Goal: Task Accomplishment & Management: Manage account settings

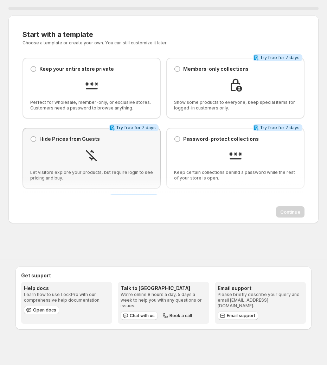
click at [105, 162] on div at bounding box center [91, 156] width 123 height 16
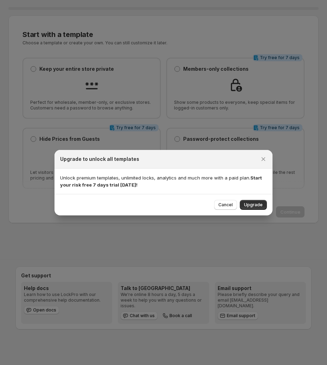
click at [263, 159] on icon "Close" at bounding box center [263, 159] width 7 height 7
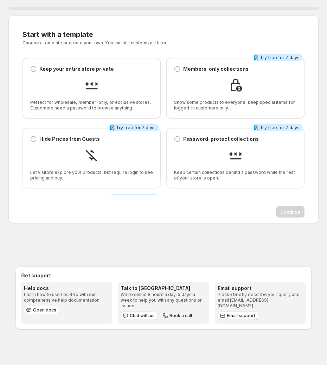
click at [58, 128] on div "Hide Prices from Guests Hide Prices from Guests Let visitors explore your produ…" at bounding box center [92, 158] width 138 height 61
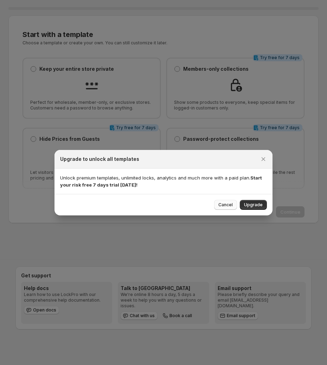
click at [221, 203] on span "Cancel" at bounding box center [226, 205] width 14 height 6
